Goal: Find specific page/section: Find specific page/section

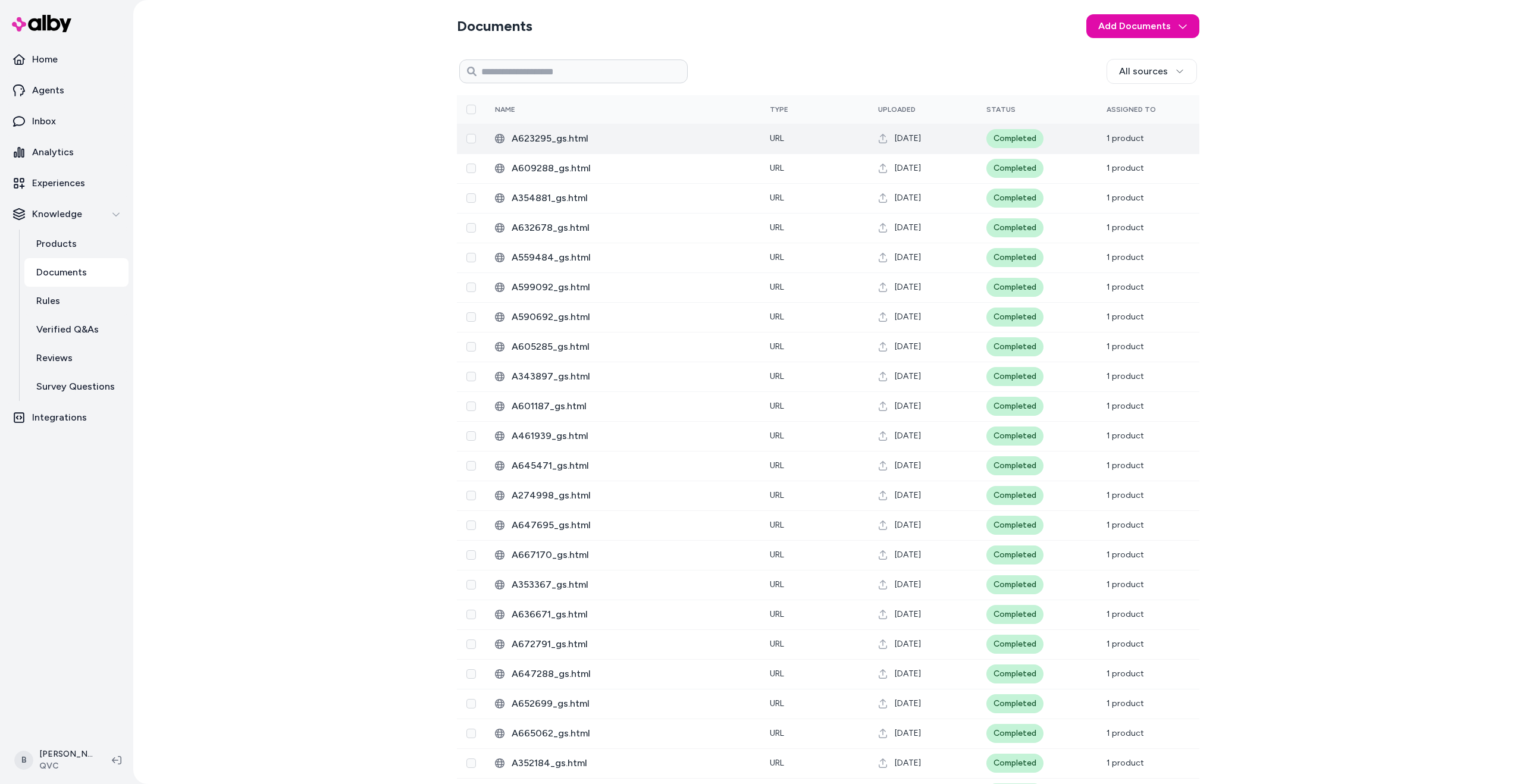
click at [571, 140] on span "A623295_gs.html" at bounding box center [631, 138] width 239 height 14
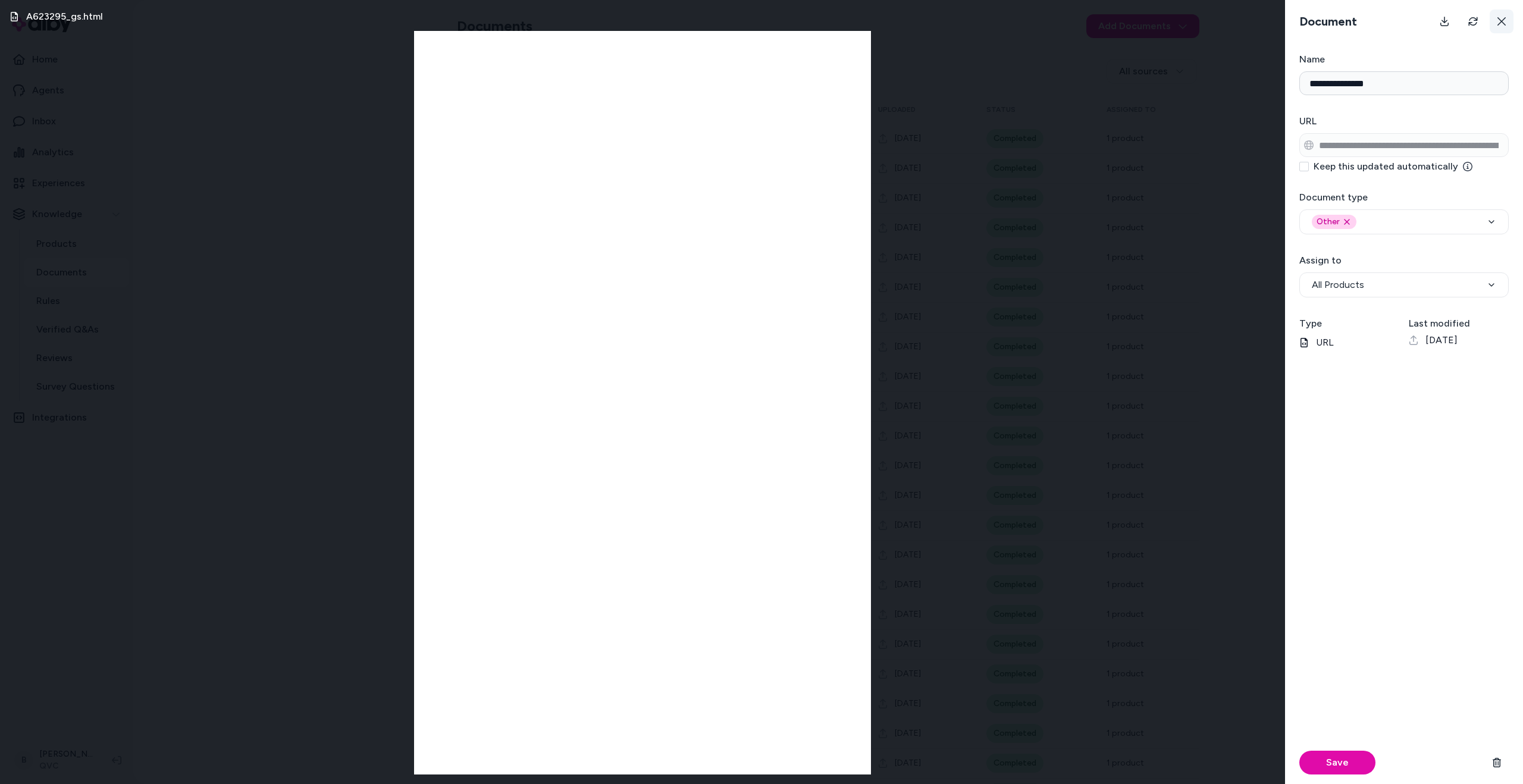
click at [1503, 24] on icon at bounding box center [1501, 21] width 8 height 8
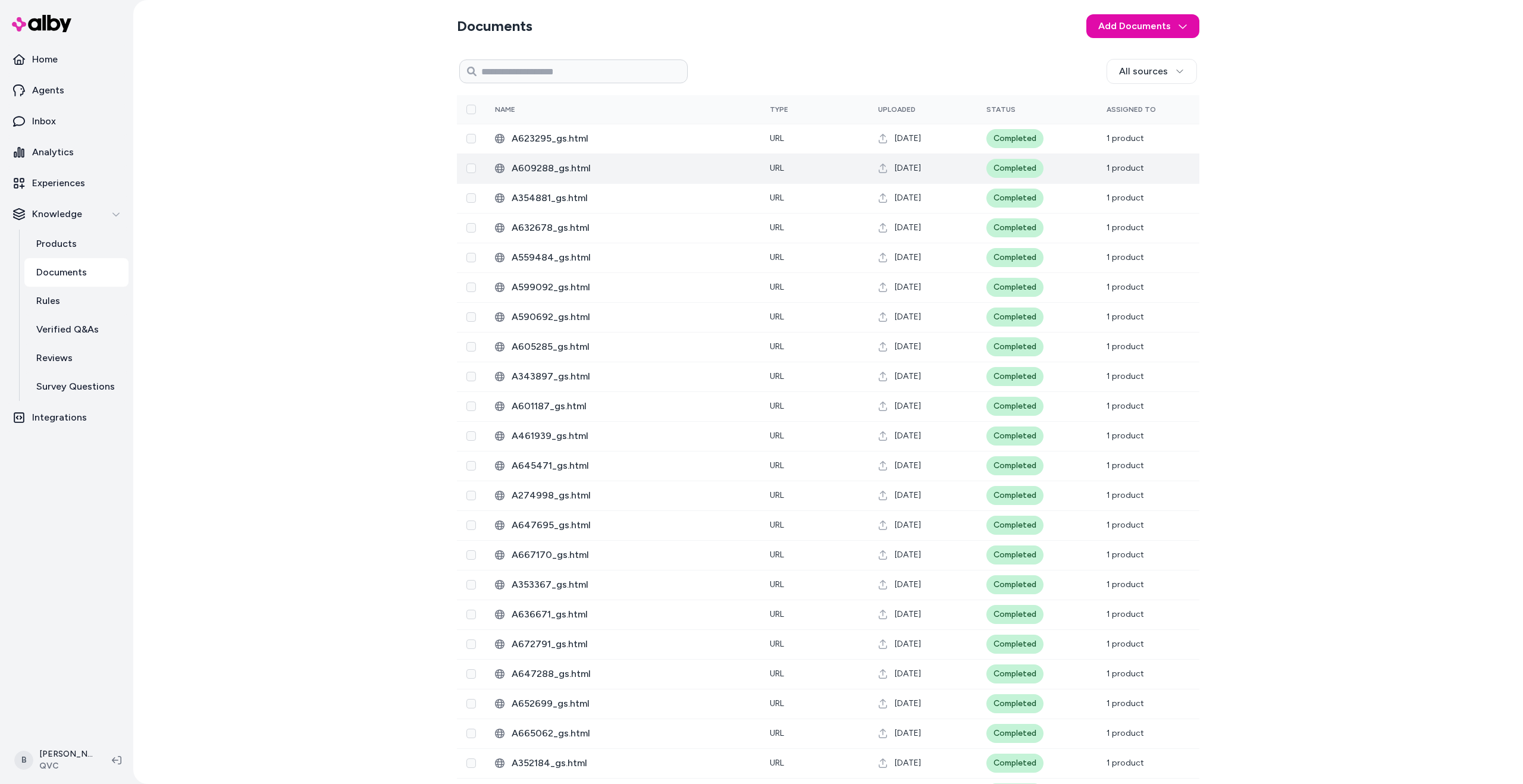
click at [700, 172] on span "A609288_gs.html" at bounding box center [631, 167] width 239 height 14
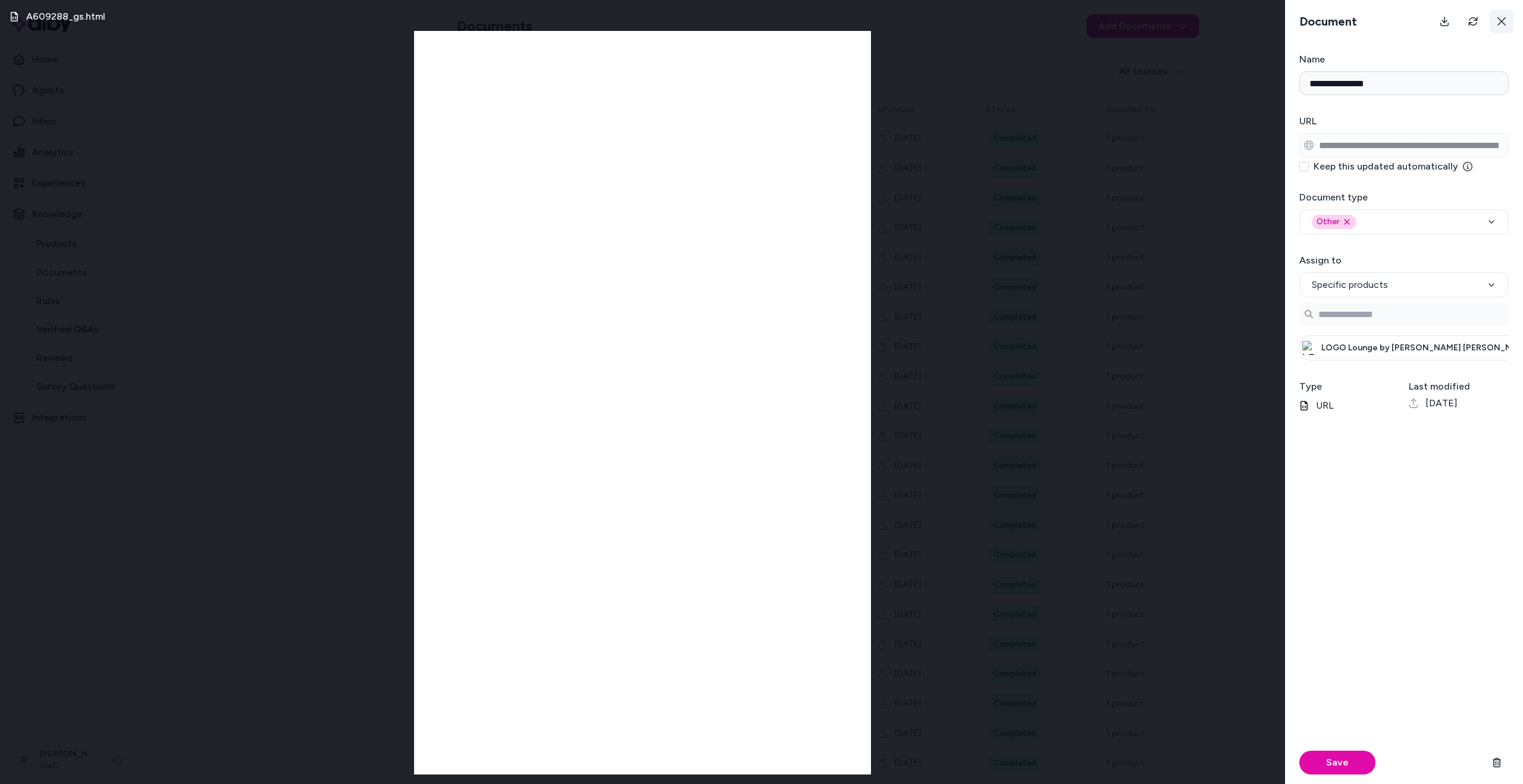
click at [1503, 23] on icon at bounding box center [1502, 21] width 10 height 10
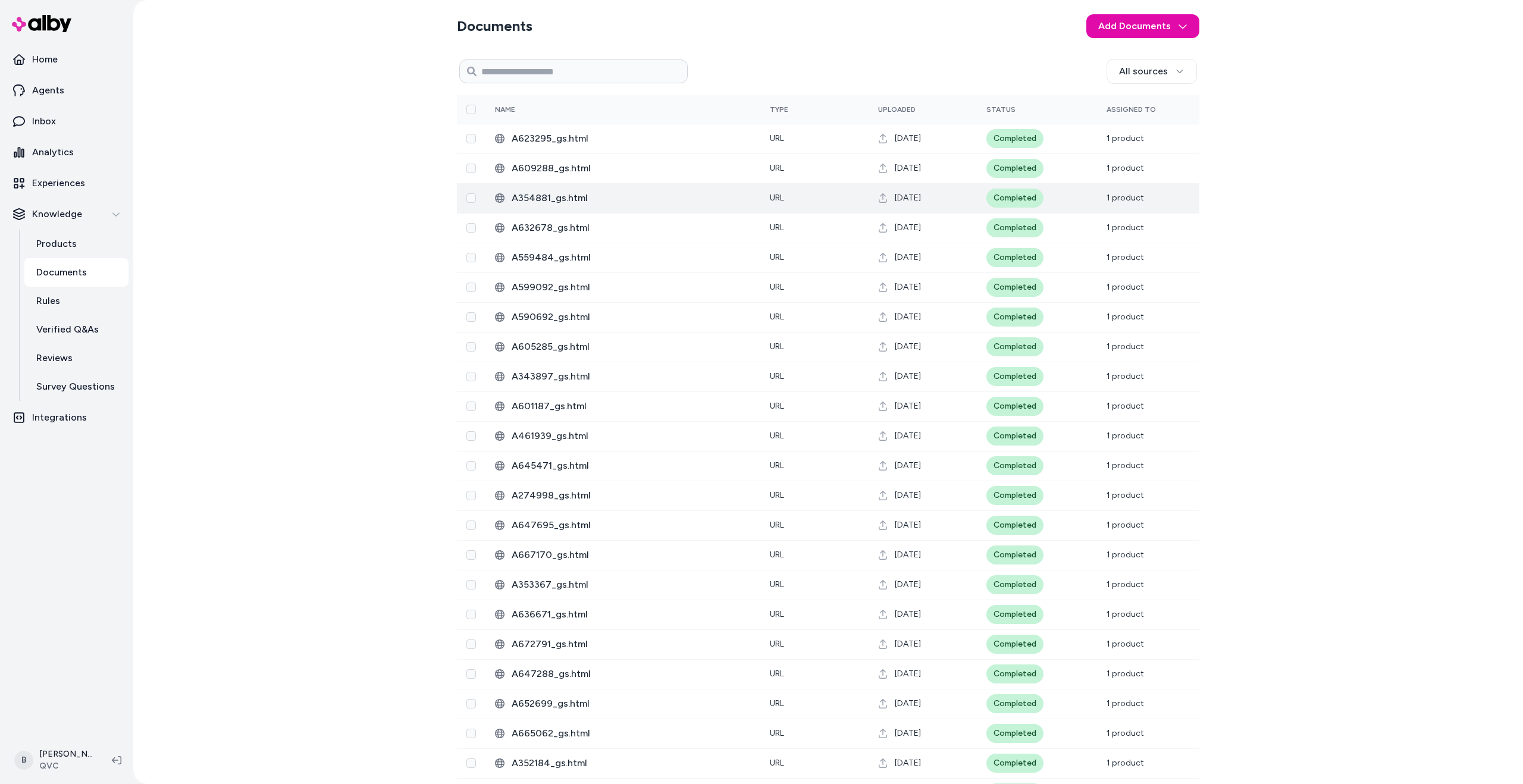
click at [670, 211] on td "A354881_gs.html" at bounding box center [622, 198] width 275 height 30
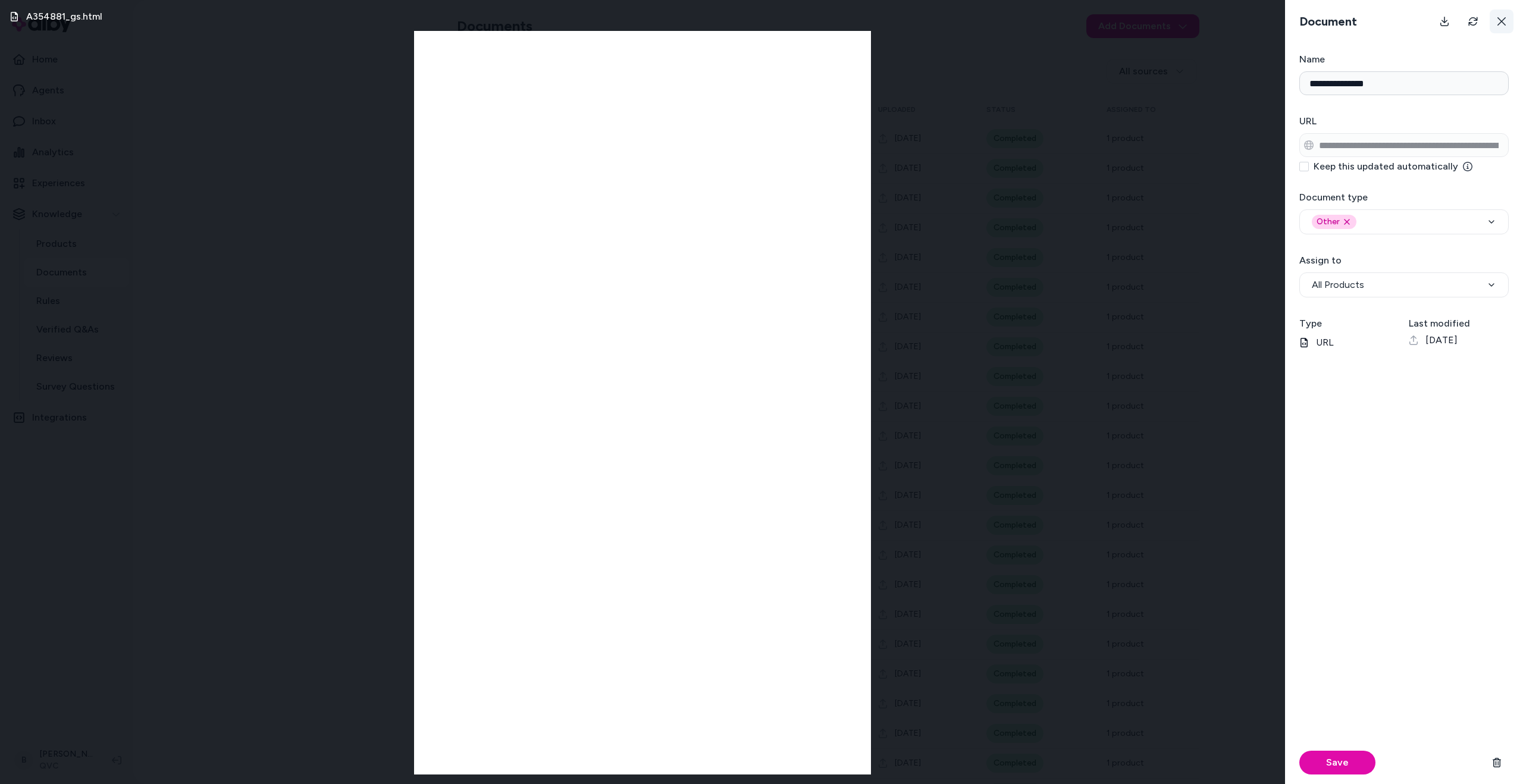
click at [1500, 25] on icon at bounding box center [1502, 21] width 10 height 10
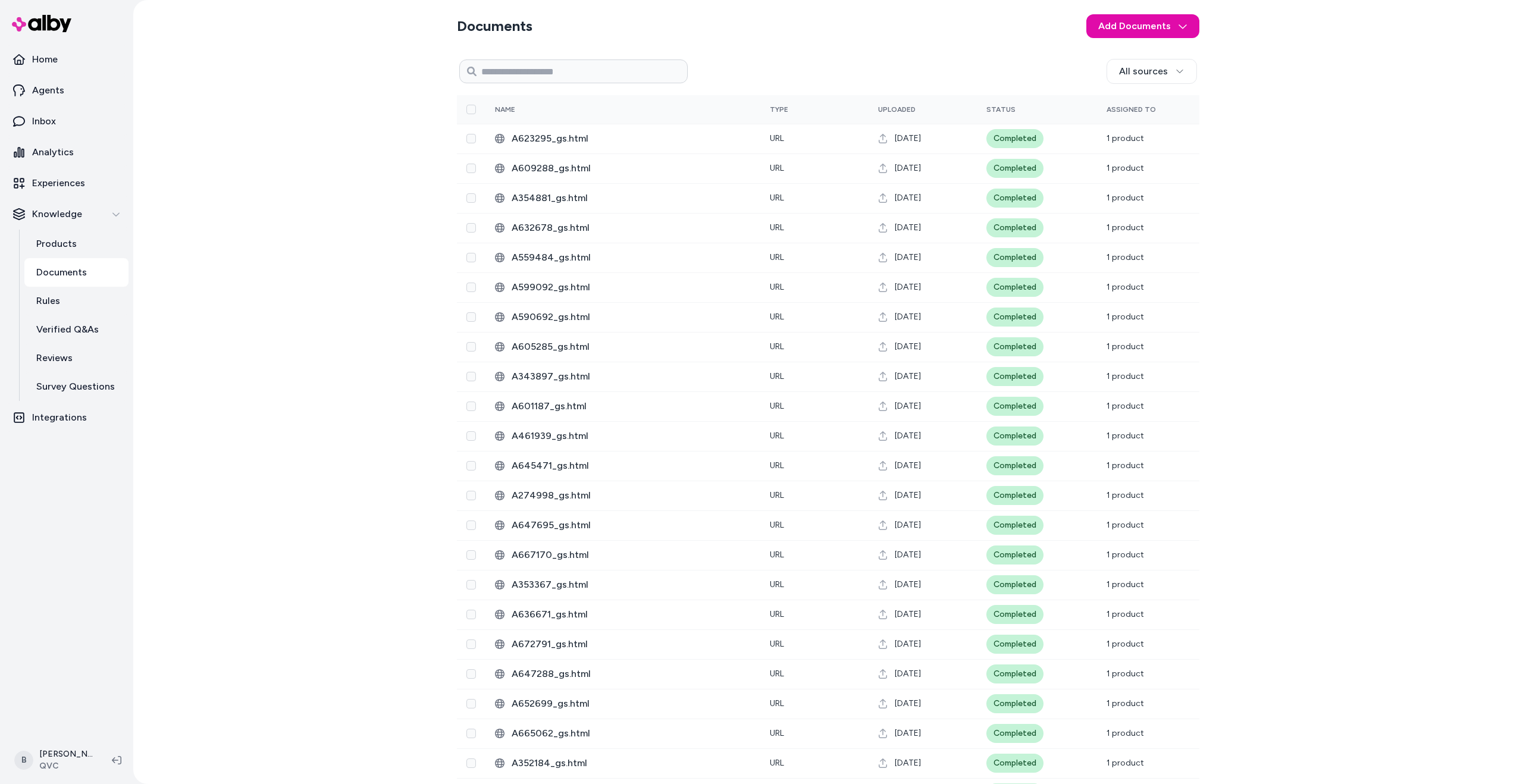
click at [311, 473] on div "Documents Add Documents All sources 0 Selected Edit Name Type Uploaded Status A…" at bounding box center [828, 392] width 1389 height 784
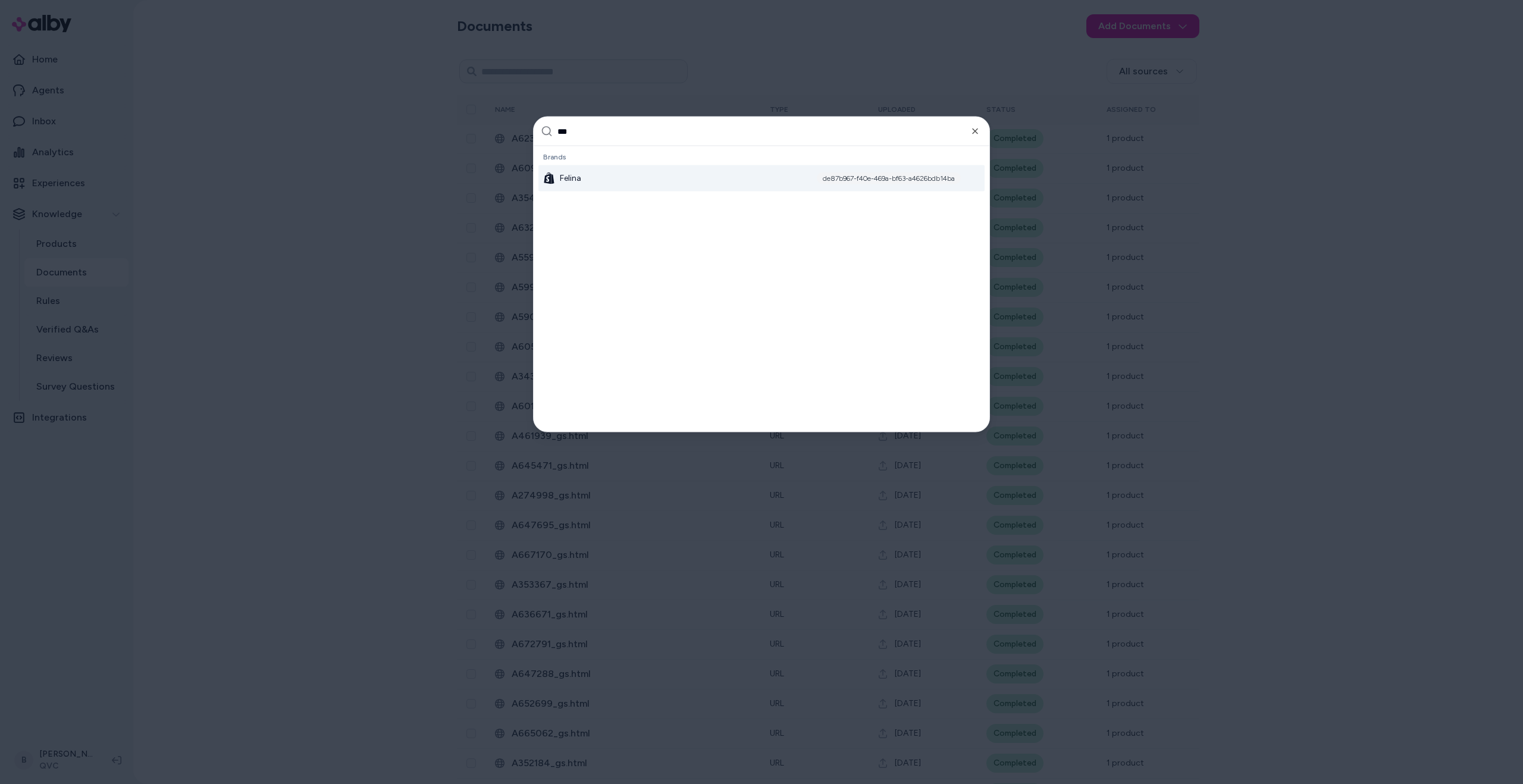
type input "****"
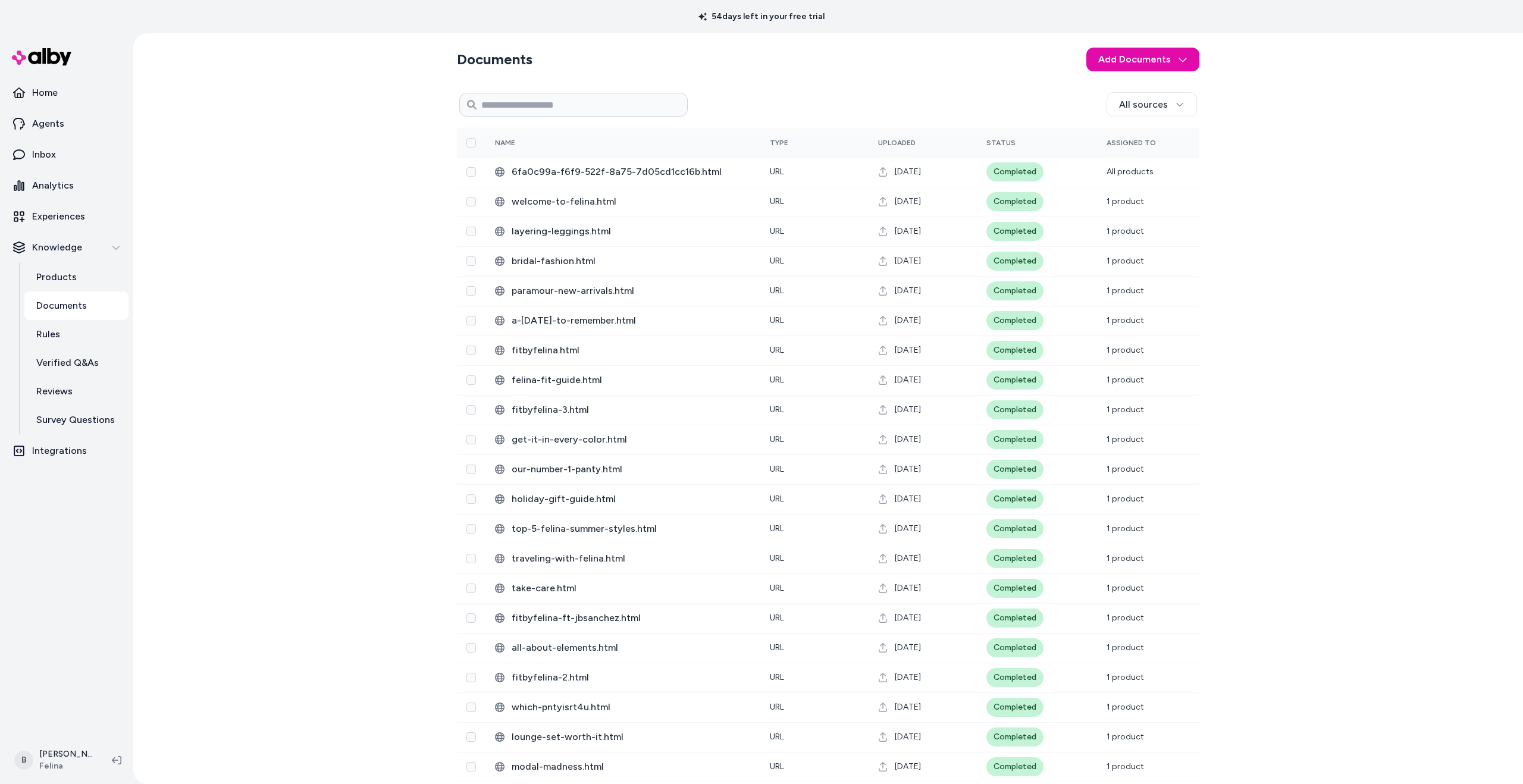
click at [364, 528] on div "Documents Add Documents All sources 0 Selected Edit Name Type Uploaded Status A…" at bounding box center [828, 409] width 1389 height 750
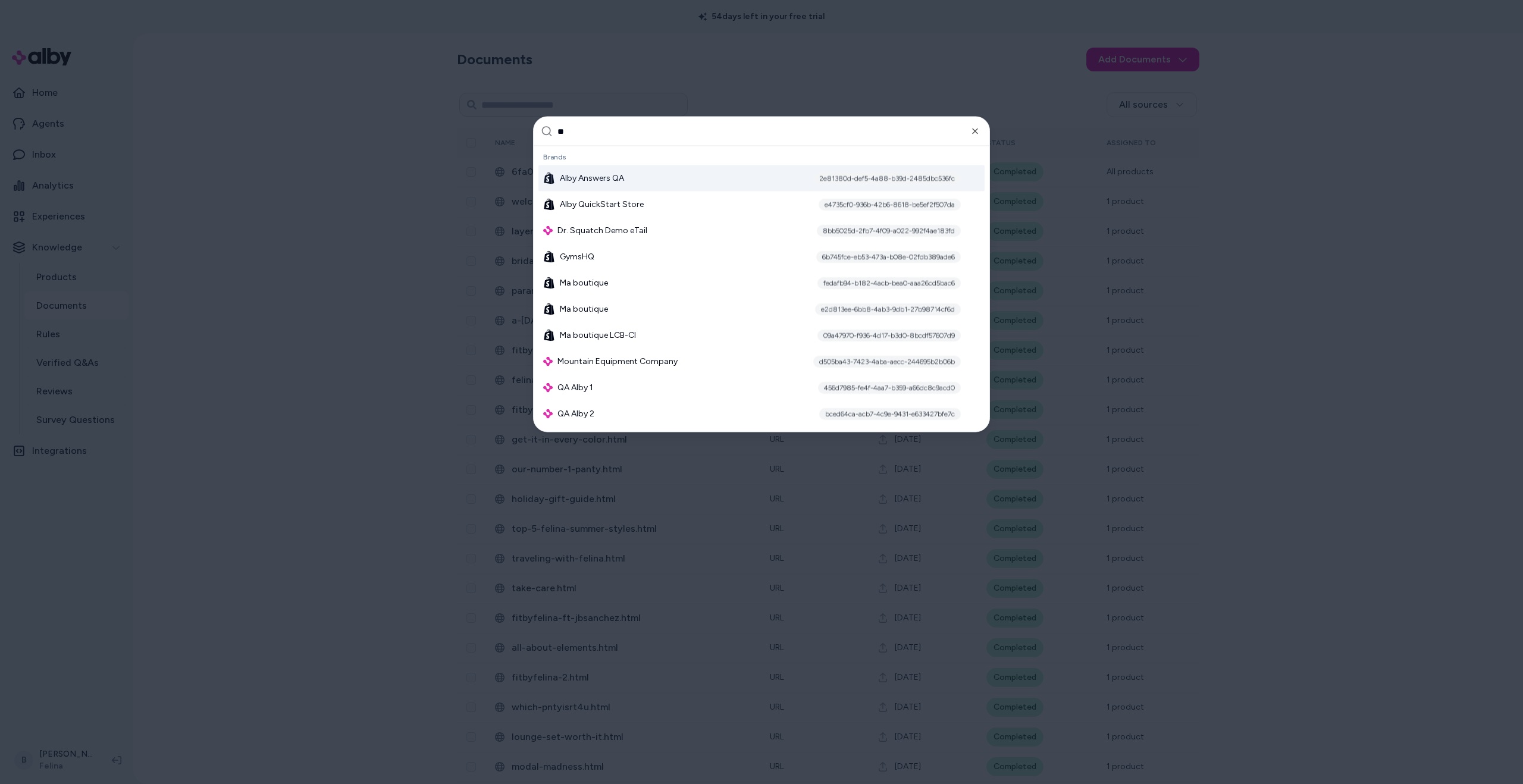
type input "***"
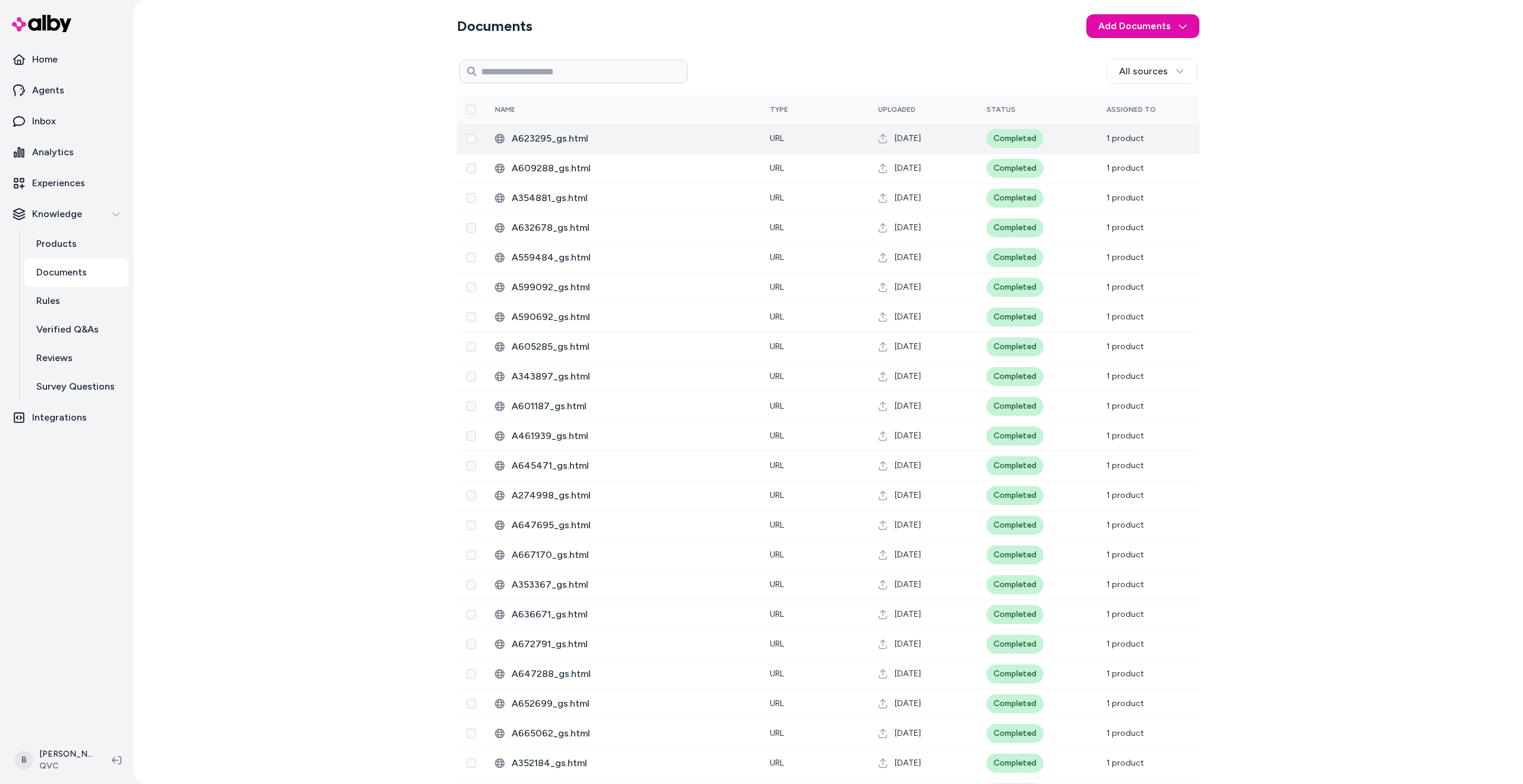
click at [720, 149] on td "A623295_gs.html" at bounding box center [622, 139] width 275 height 30
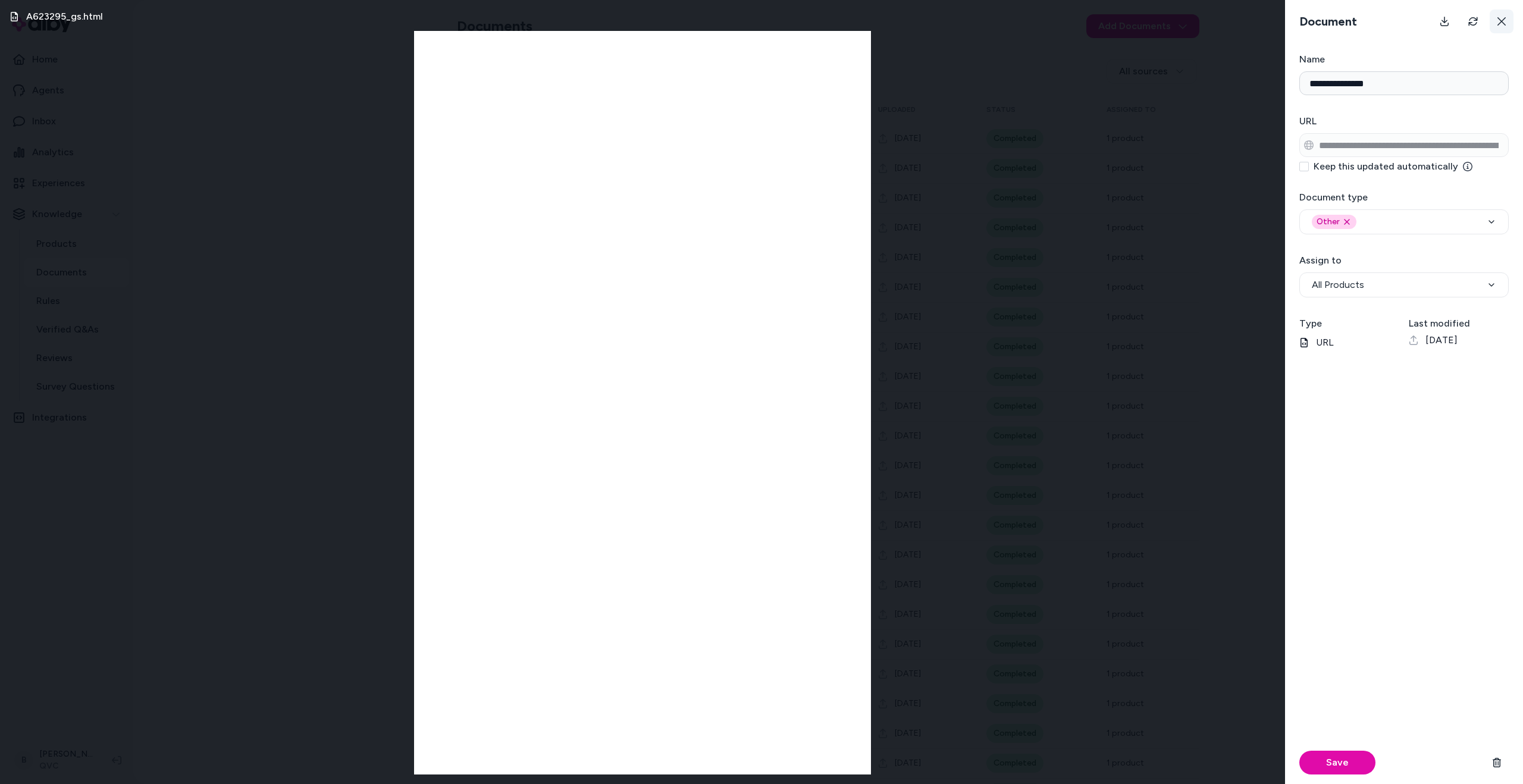
click at [1501, 21] on icon at bounding box center [1501, 21] width 8 height 8
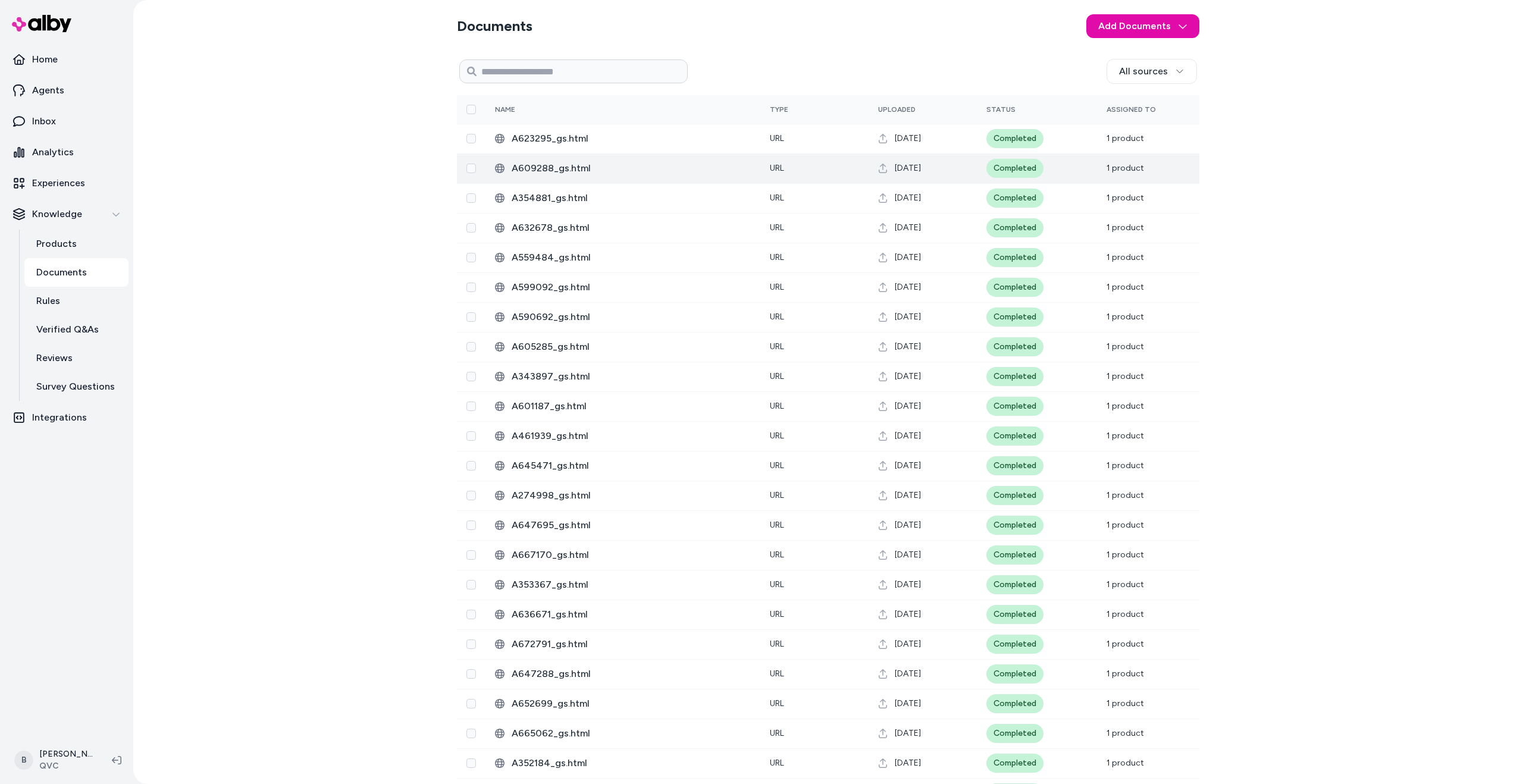
click at [674, 169] on span "A609288_gs.html" at bounding box center [631, 167] width 239 height 14
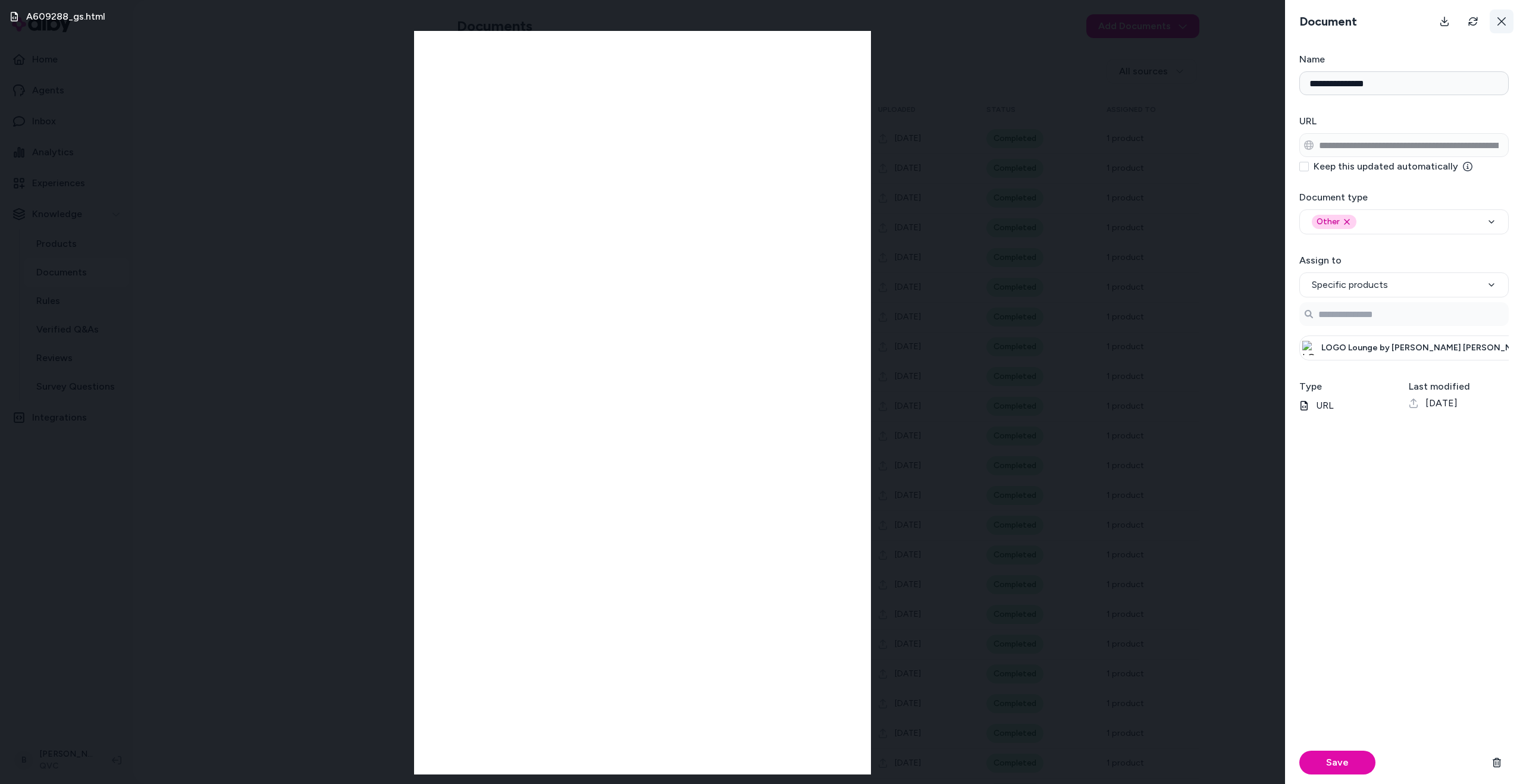
click at [1499, 22] on icon at bounding box center [1502, 21] width 10 height 10
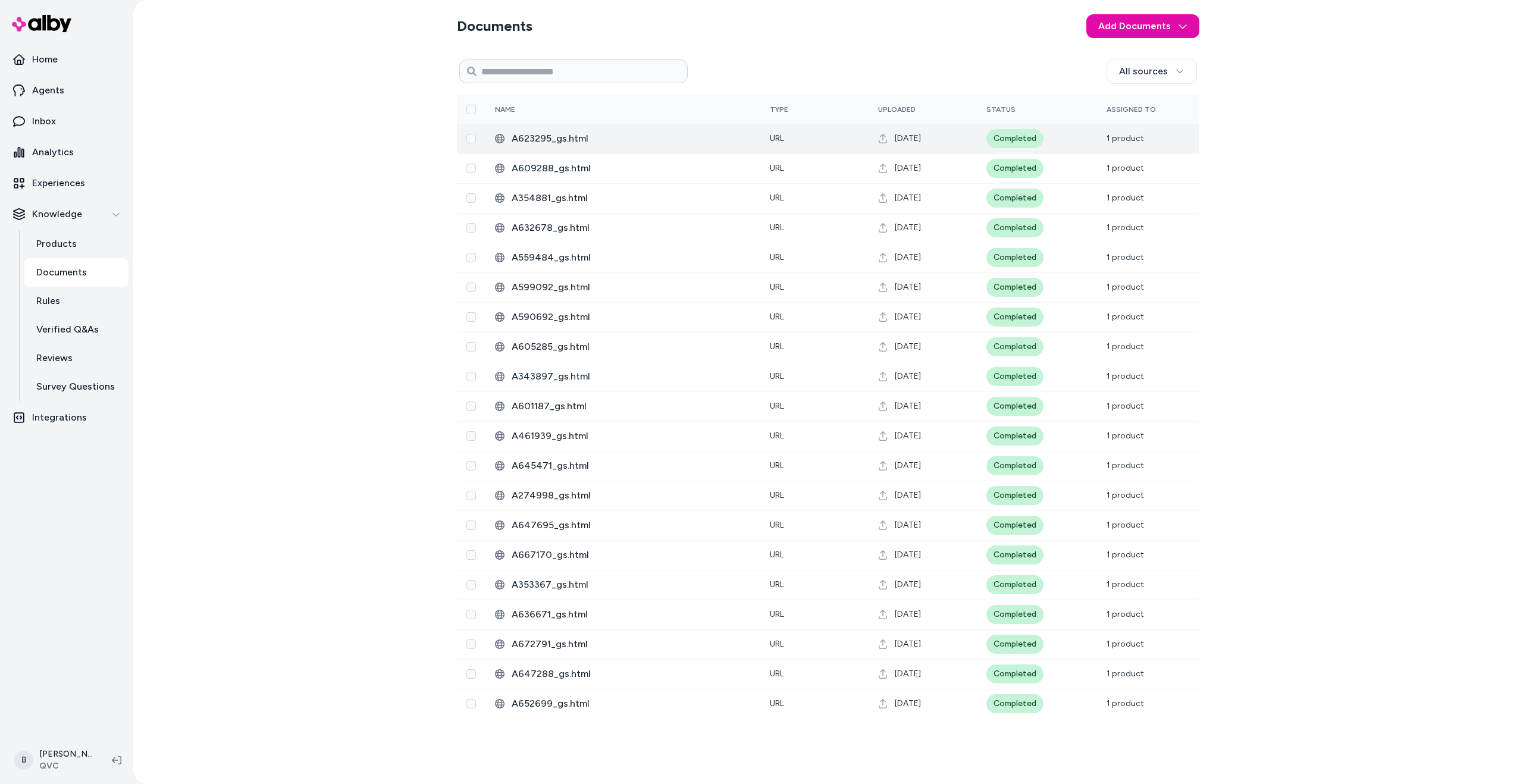
click at [700, 133] on span "A623295_gs.html" at bounding box center [631, 138] width 239 height 14
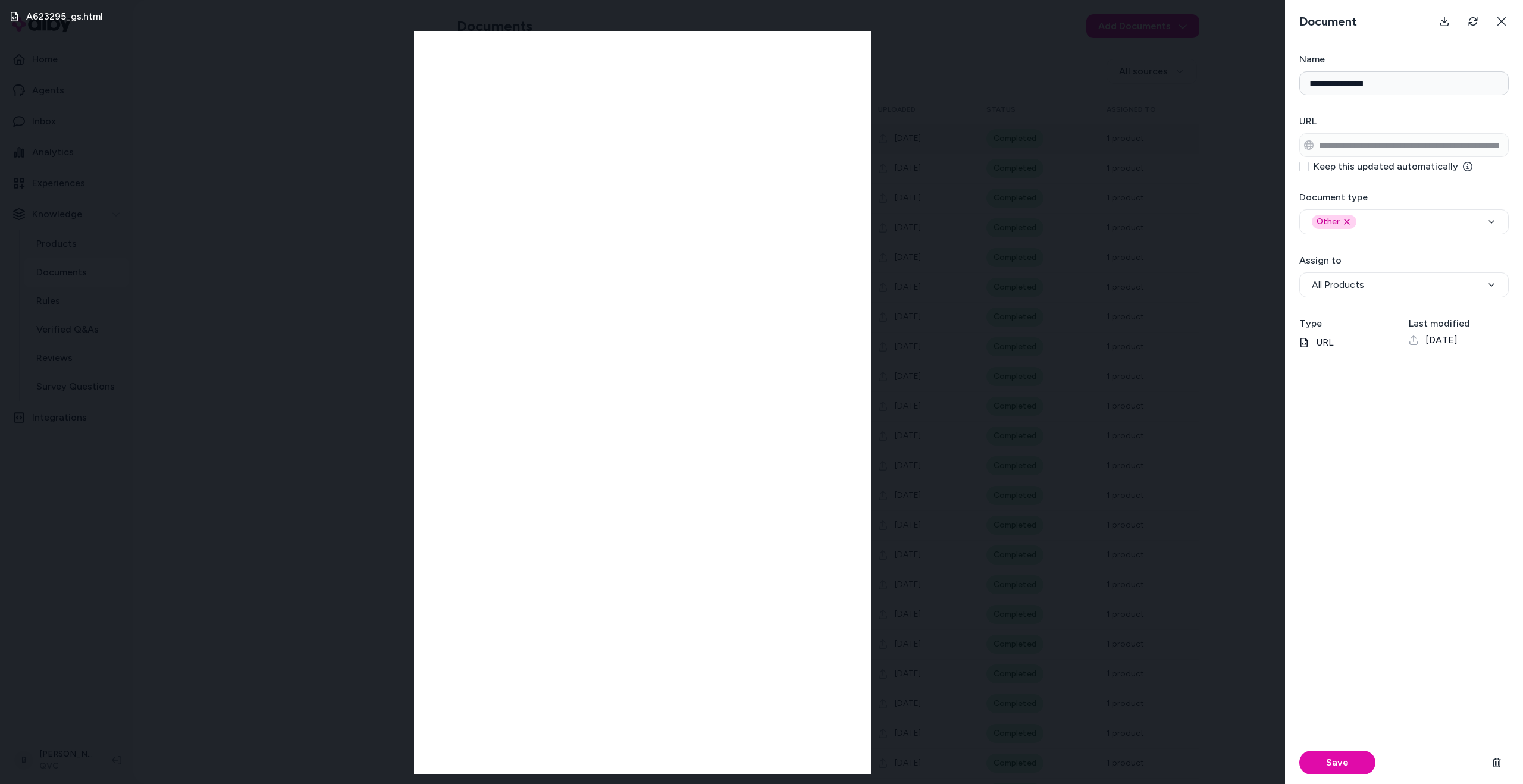
click at [1106, 277] on div "A623295_gs.html" at bounding box center [642, 392] width 1285 height 784
click at [1504, 23] on icon at bounding box center [1502, 21] width 10 height 10
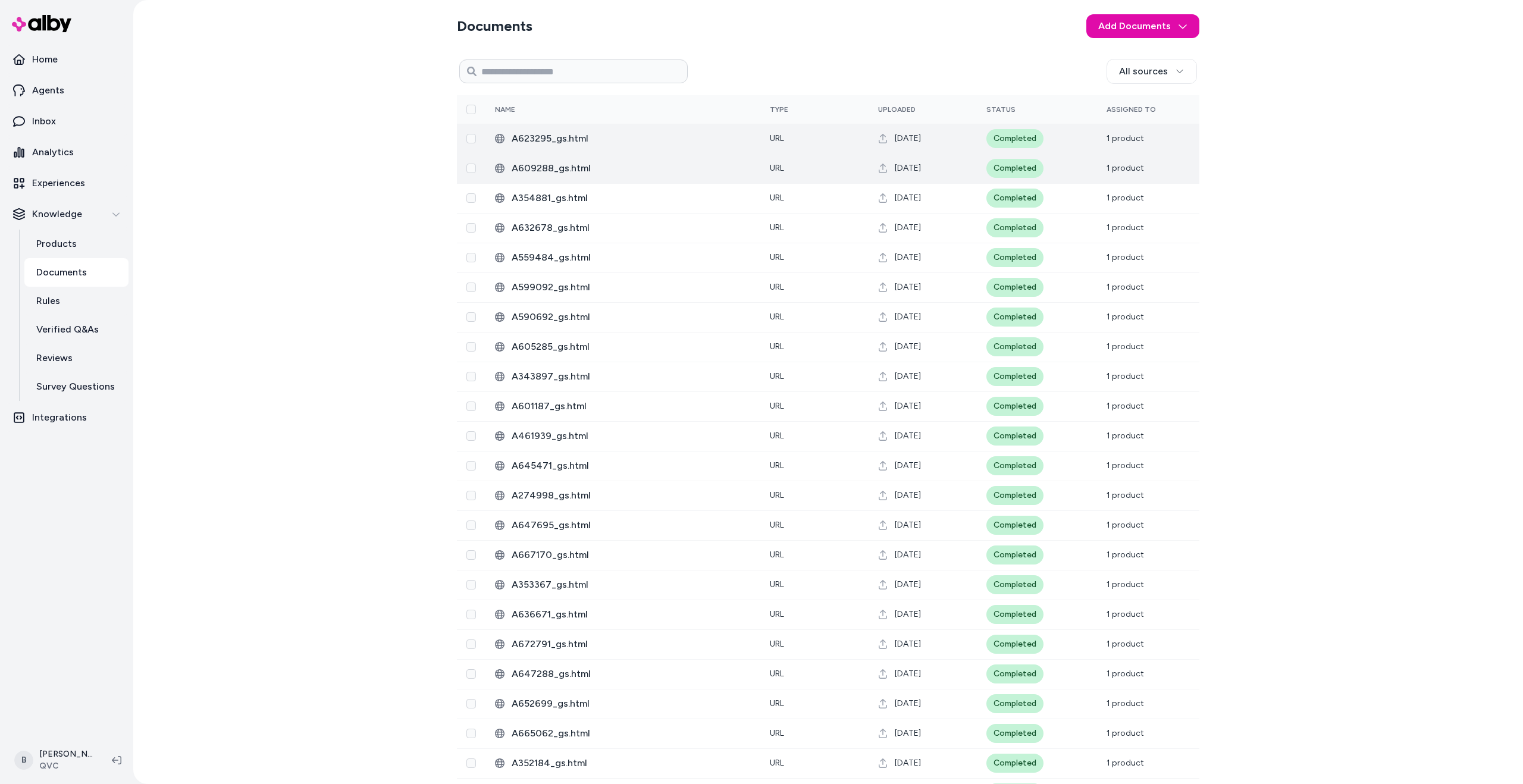
click at [739, 164] on span "A609288_gs.html" at bounding box center [631, 167] width 239 height 14
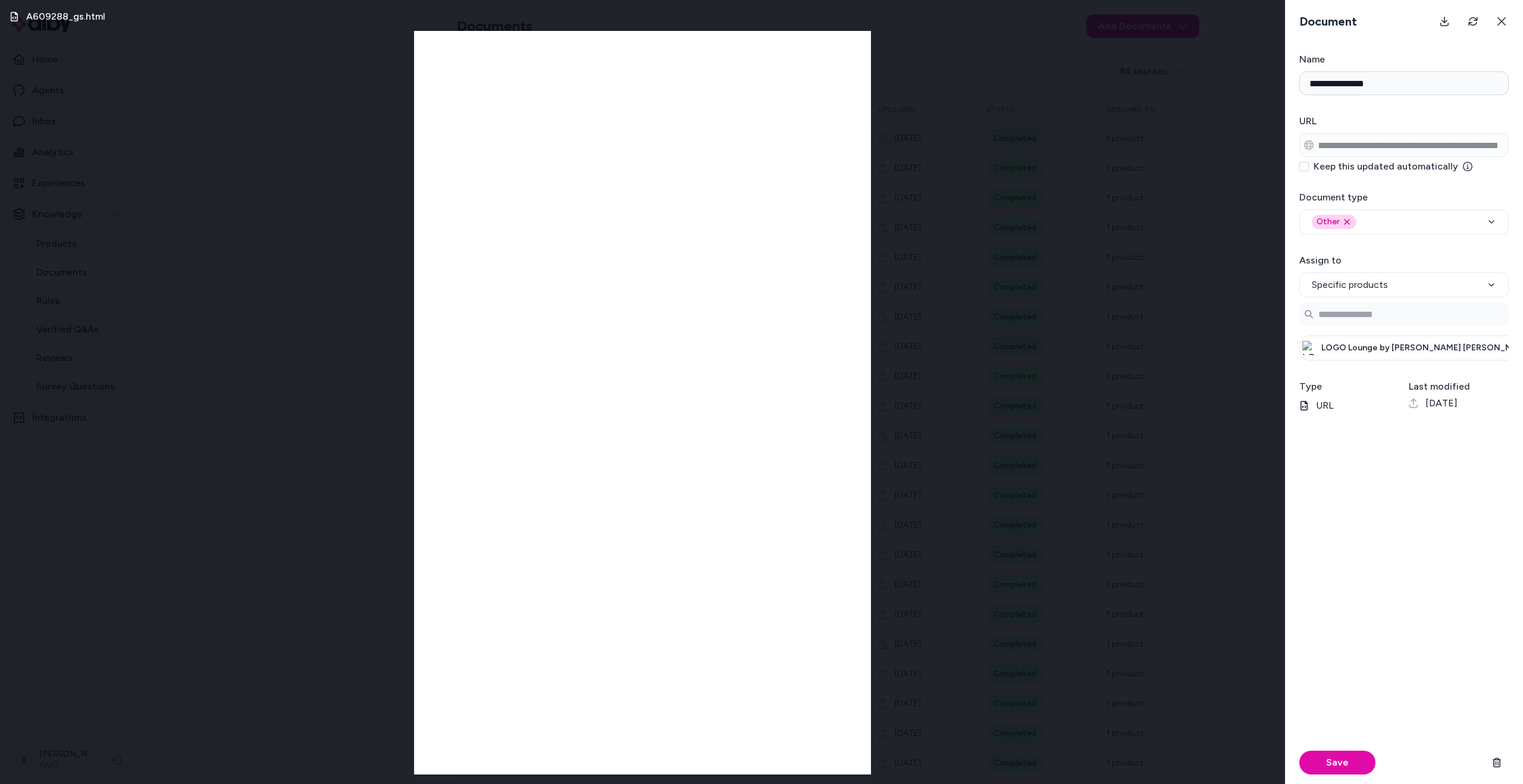
scroll to position [0, 202]
click at [946, 116] on div "A609288_gs.html" at bounding box center [642, 392] width 1285 height 784
drag, startPoint x: 1503, startPoint y: 20, endPoint x: 1285, endPoint y: 72, distance: 224.1
click at [1503, 20] on icon at bounding box center [1502, 21] width 10 height 10
